Goal: Find contact information: Find contact information

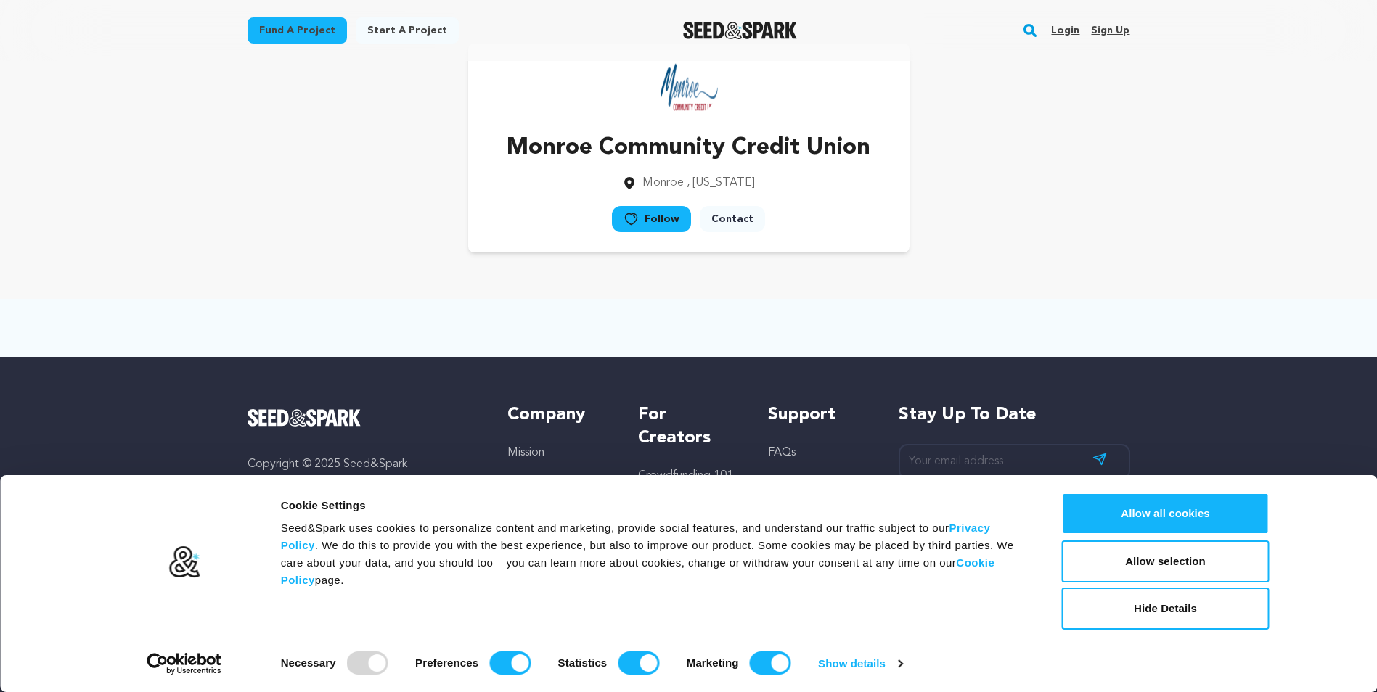
scroll to position [78, 0]
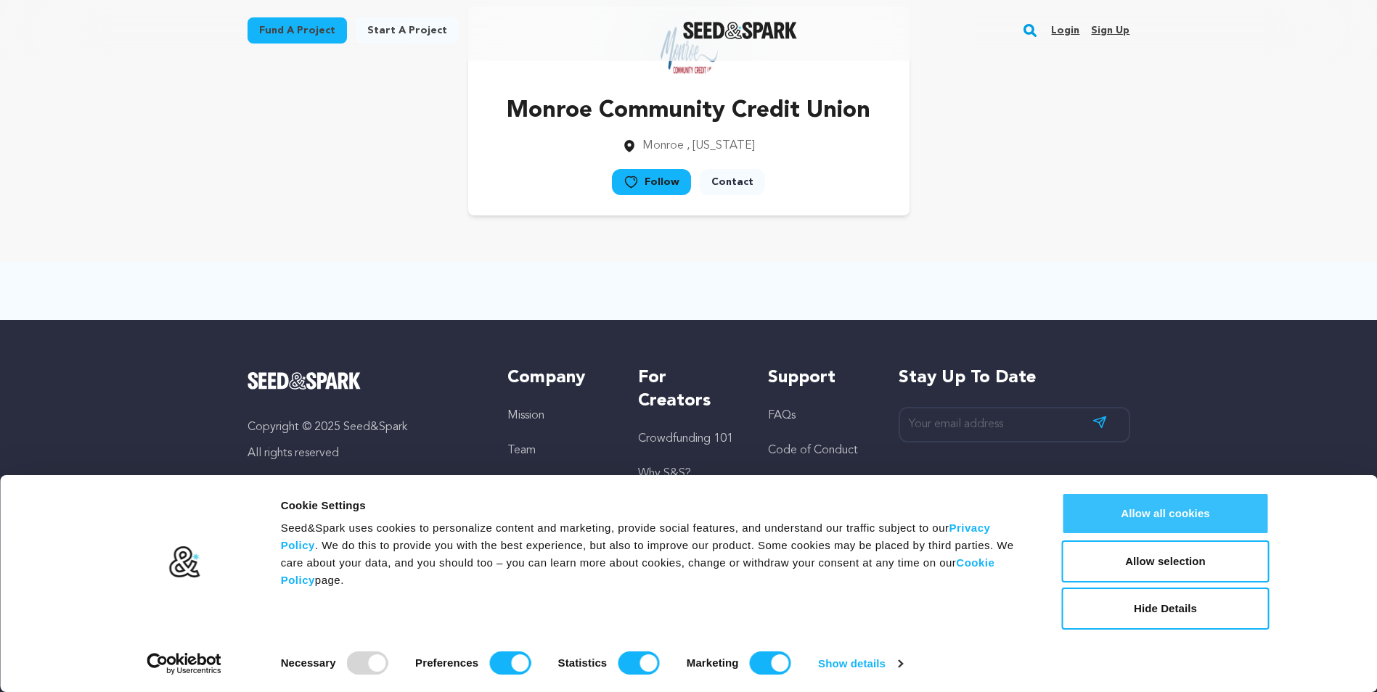
click at [1174, 508] on button "Allow all cookies" at bounding box center [1166, 514] width 208 height 42
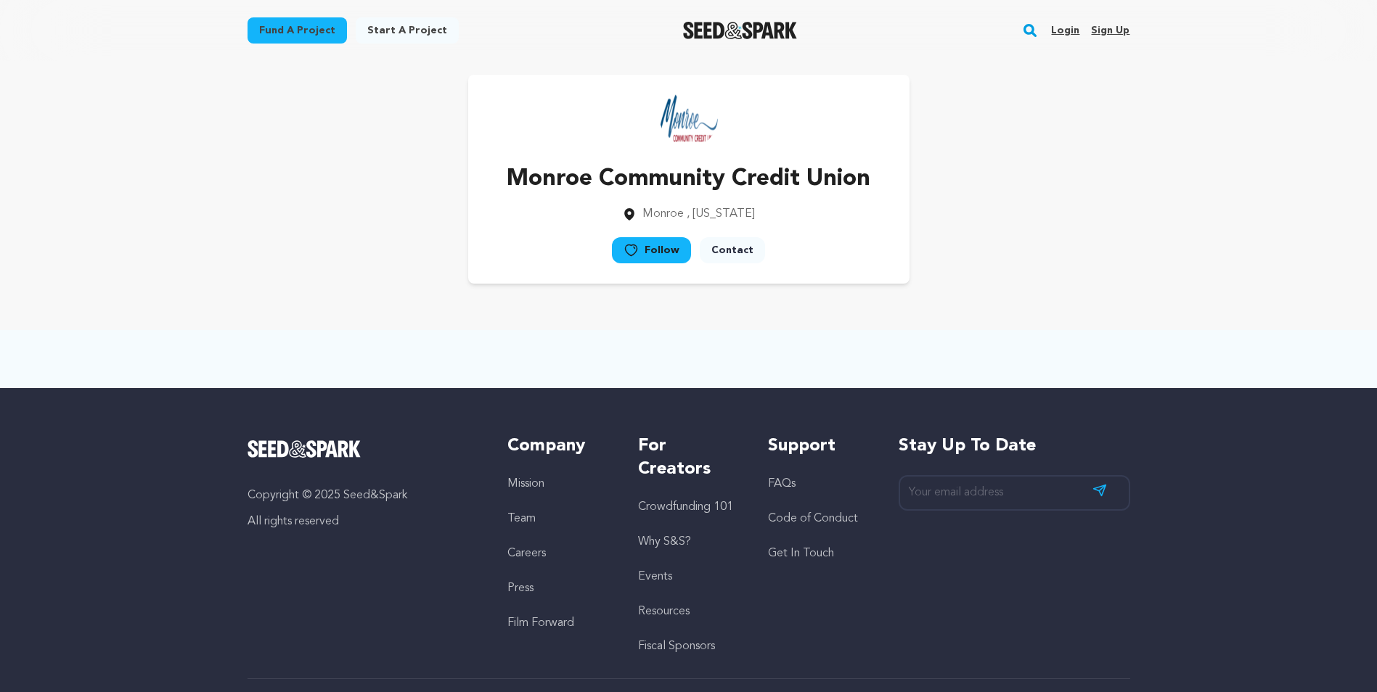
scroll to position [0, 0]
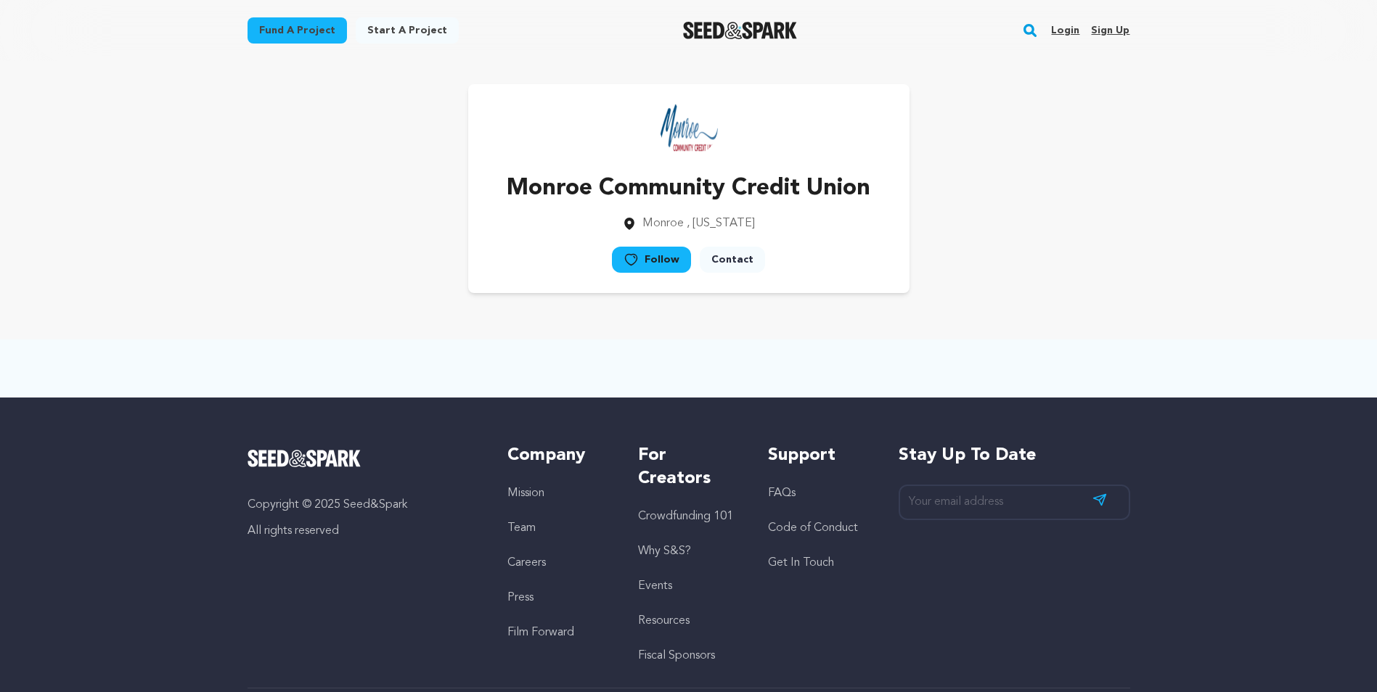
click at [743, 256] on link "Contact" at bounding box center [732, 260] width 65 height 26
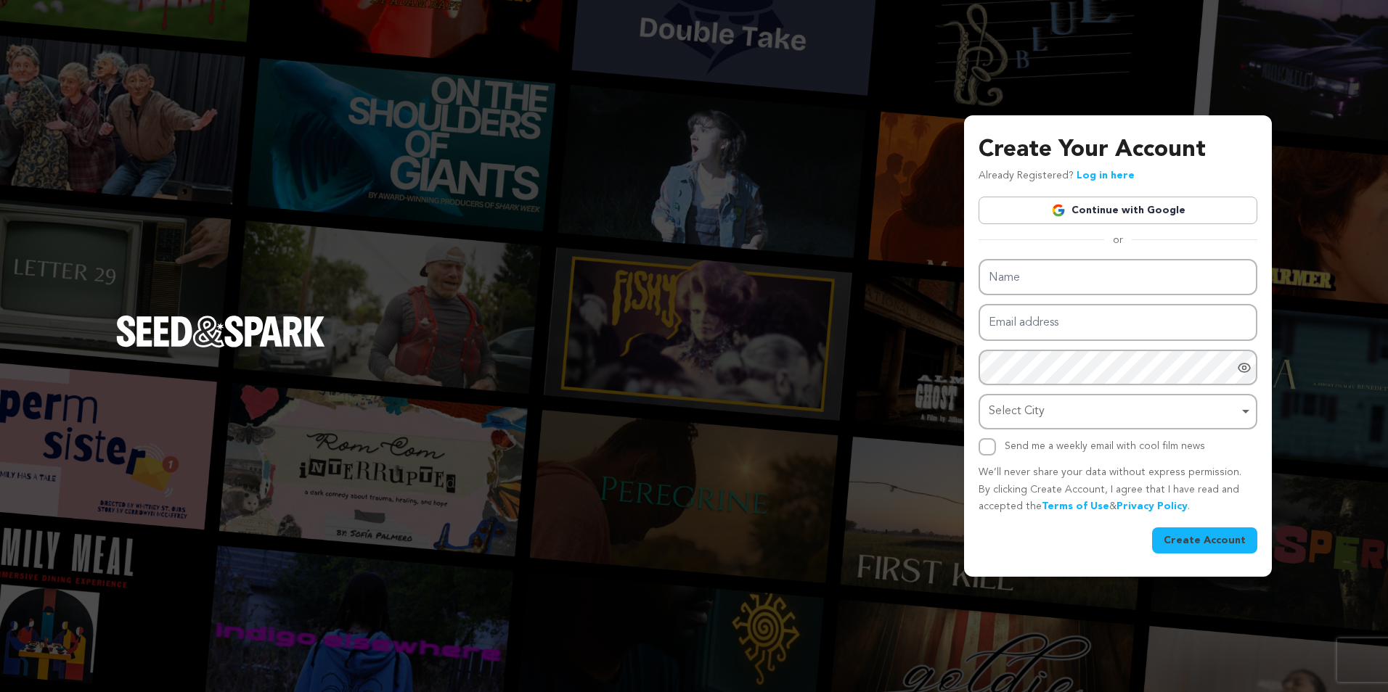
click at [1128, 208] on link "Continue with Google" at bounding box center [1117, 211] width 279 height 28
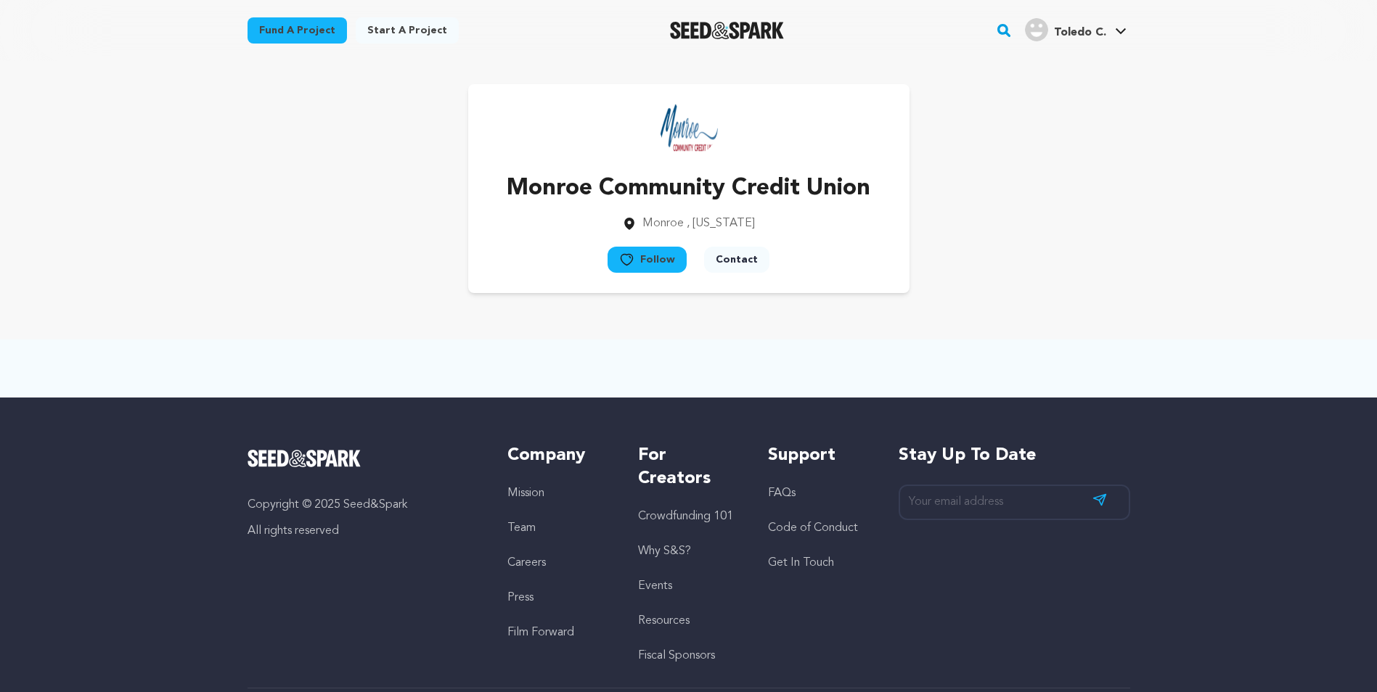
click at [745, 263] on button "Contact" at bounding box center [736, 260] width 65 height 26
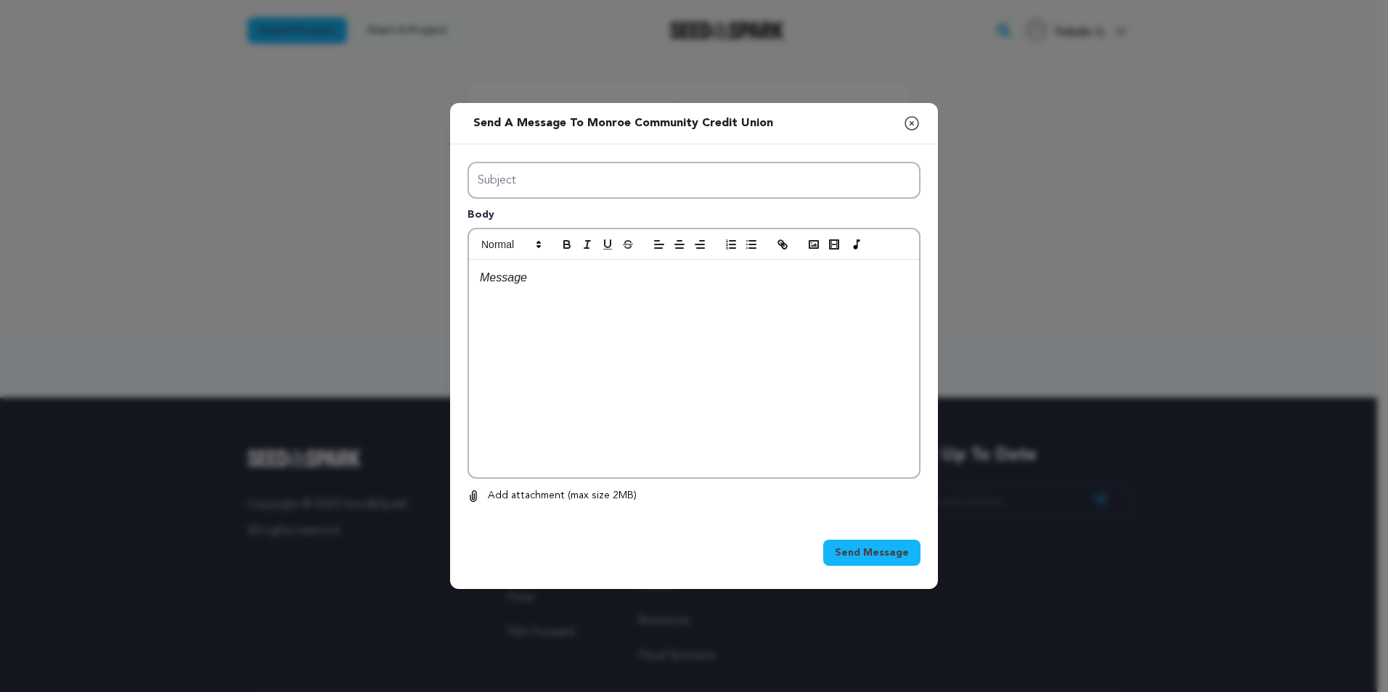
click at [910, 122] on icon "button" at bounding box center [911, 123] width 17 height 17
